Goal: Task Accomplishment & Management: Use online tool/utility

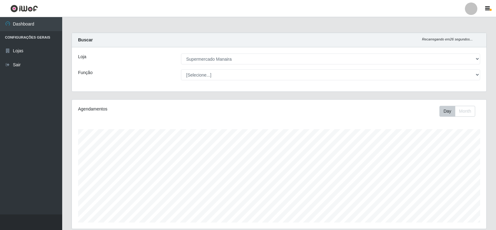
select select "443"
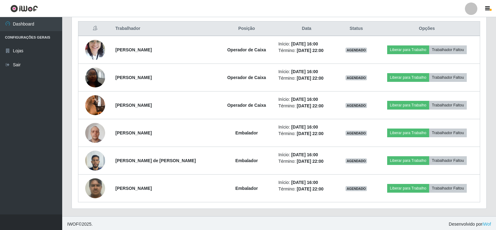
scroll to position [238, 0]
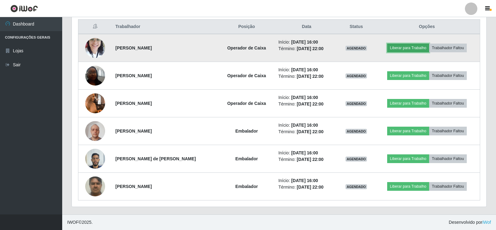
click at [406, 45] on button "Liberar para Trabalho" at bounding box center [408, 47] width 42 height 9
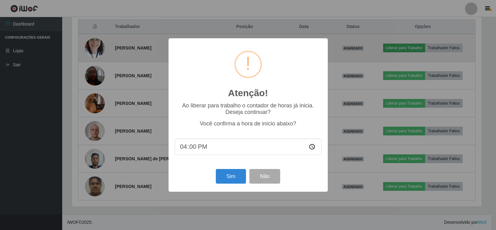
scroll to position [129, 411]
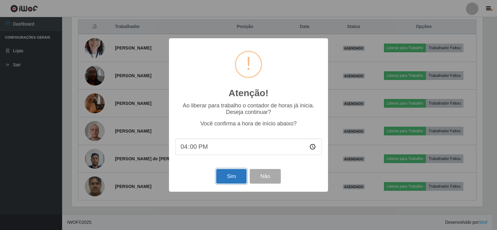
click at [235, 179] on button "Sim" at bounding box center [231, 176] width 30 height 15
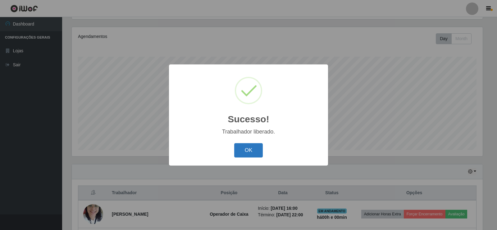
click at [249, 149] on button "OK" at bounding box center [248, 150] width 29 height 15
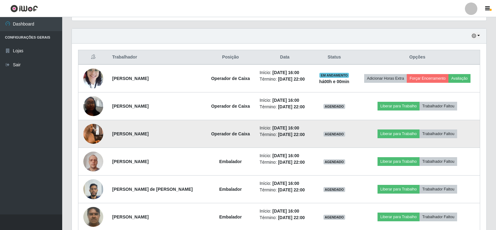
scroll to position [208, 0]
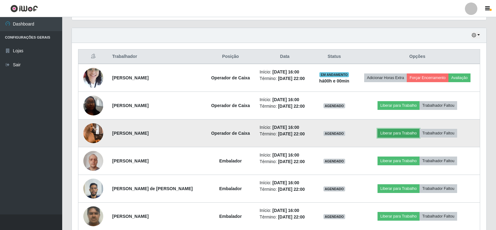
click at [402, 134] on button "Liberar para Trabalho" at bounding box center [398, 133] width 42 height 9
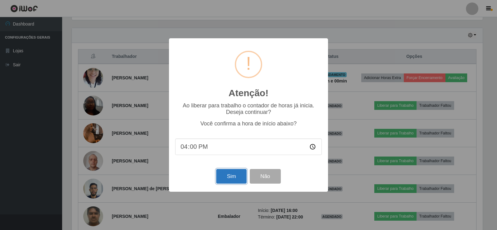
click at [238, 176] on button "Sim" at bounding box center [231, 176] width 30 height 15
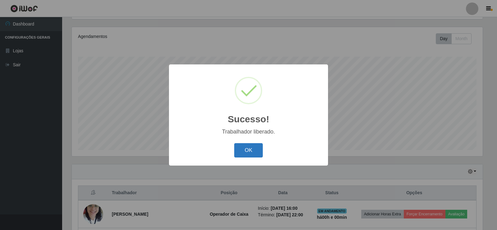
click at [254, 154] on button "OK" at bounding box center [248, 150] width 29 height 15
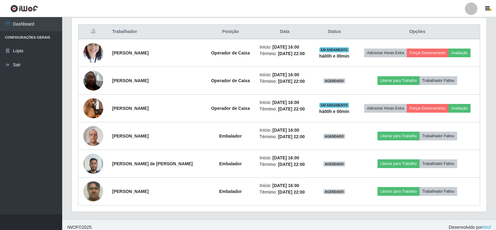
scroll to position [238, 0]
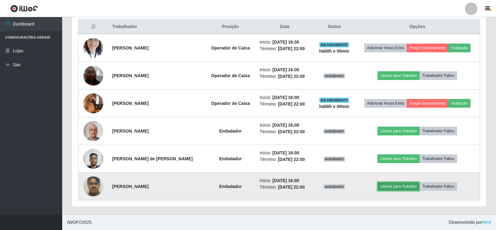
click at [407, 186] on button "Liberar para Trabalho" at bounding box center [398, 186] width 42 height 9
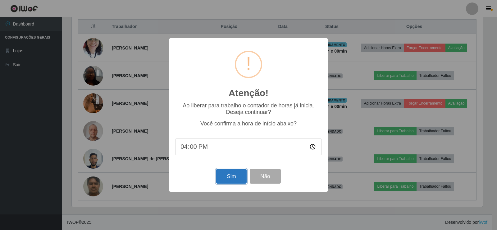
click at [232, 176] on button "Sim" at bounding box center [231, 176] width 30 height 15
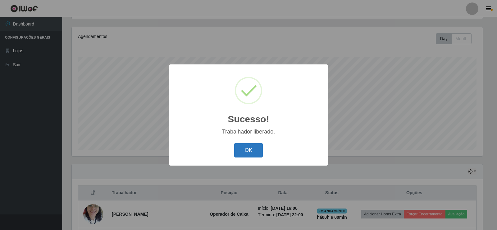
click at [244, 147] on button "OK" at bounding box center [248, 150] width 29 height 15
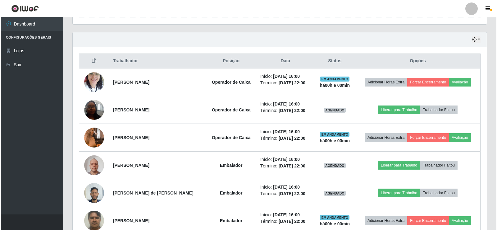
scroll to position [238, 0]
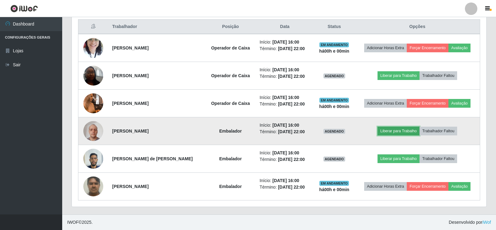
click at [395, 131] on button "Liberar para Trabalho" at bounding box center [398, 130] width 42 height 9
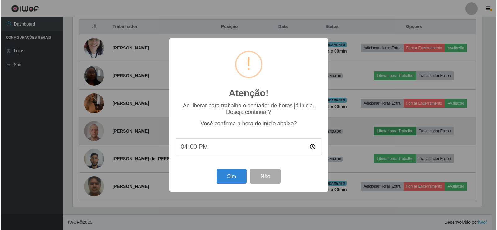
scroll to position [0, 0]
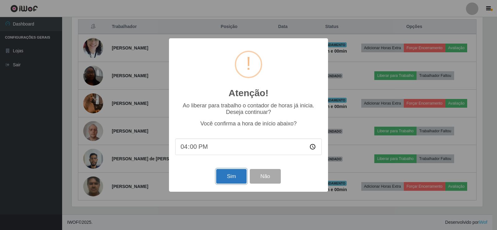
click at [231, 177] on button "Sim" at bounding box center [231, 176] width 30 height 15
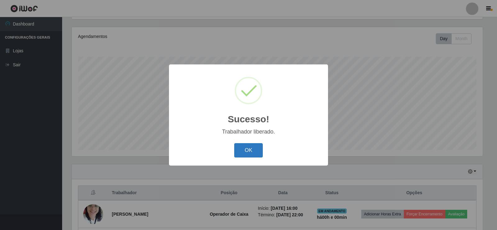
click at [251, 153] on button "OK" at bounding box center [248, 150] width 29 height 15
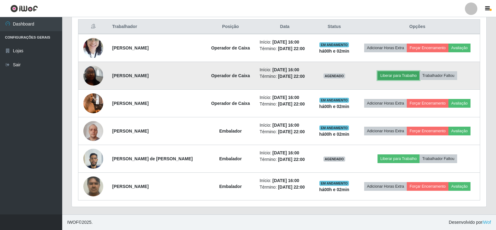
click at [386, 75] on button "Liberar para Trabalho" at bounding box center [398, 75] width 42 height 9
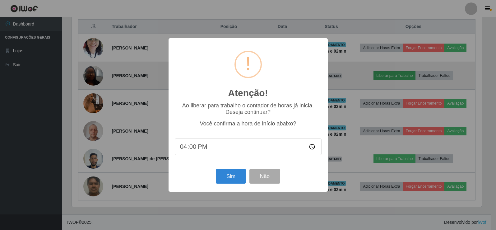
scroll to position [129, 411]
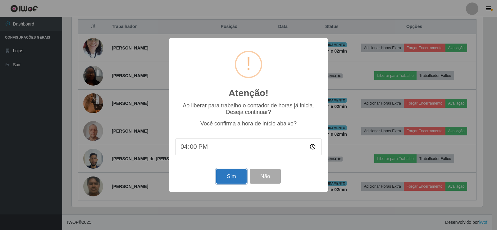
click at [222, 181] on button "Sim" at bounding box center [231, 176] width 30 height 15
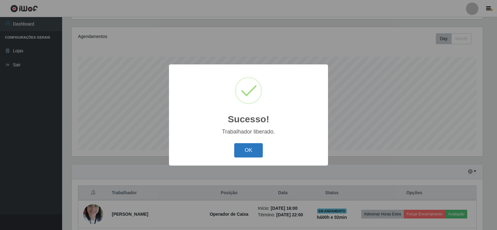
click at [247, 149] on button "OK" at bounding box center [248, 150] width 29 height 15
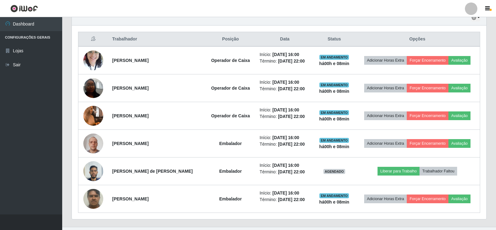
scroll to position [226, 0]
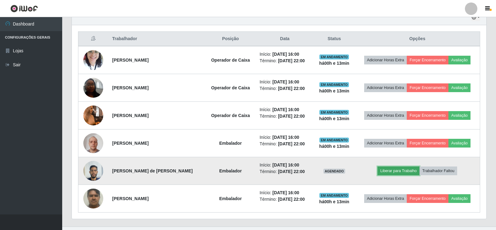
click at [393, 170] on button "Liberar para Trabalho" at bounding box center [398, 170] width 42 height 9
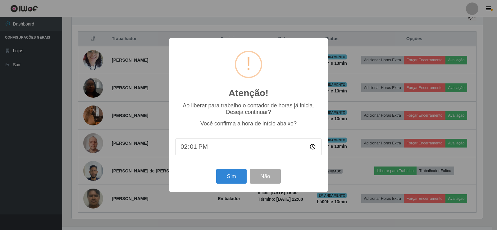
type input "14:13"
click at [231, 179] on button "Sim" at bounding box center [231, 176] width 30 height 15
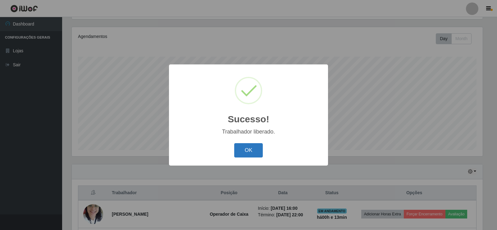
click at [248, 149] on button "OK" at bounding box center [248, 150] width 29 height 15
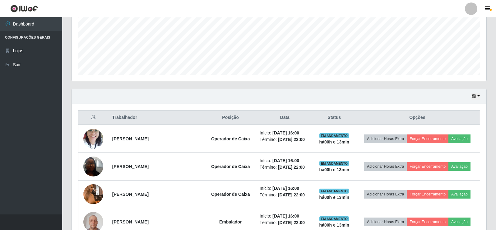
scroll to position [238, 0]
